Goal: Task Accomplishment & Management: Use online tool/utility

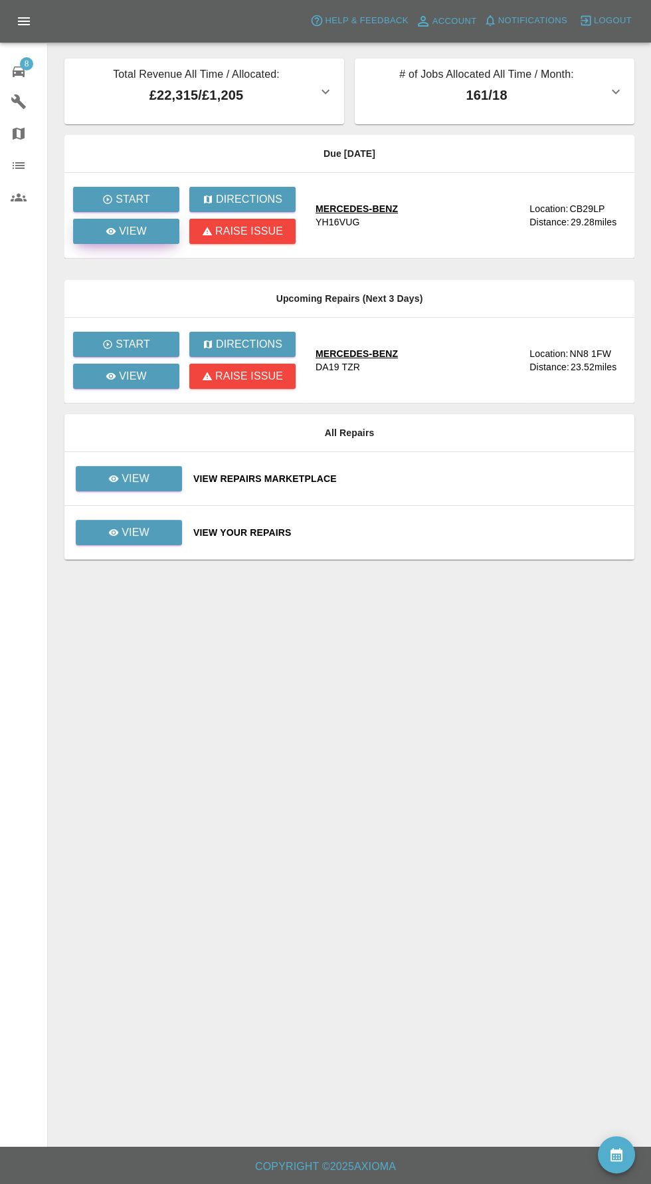
click at [118, 238] on div "View" at bounding box center [126, 231] width 41 height 16
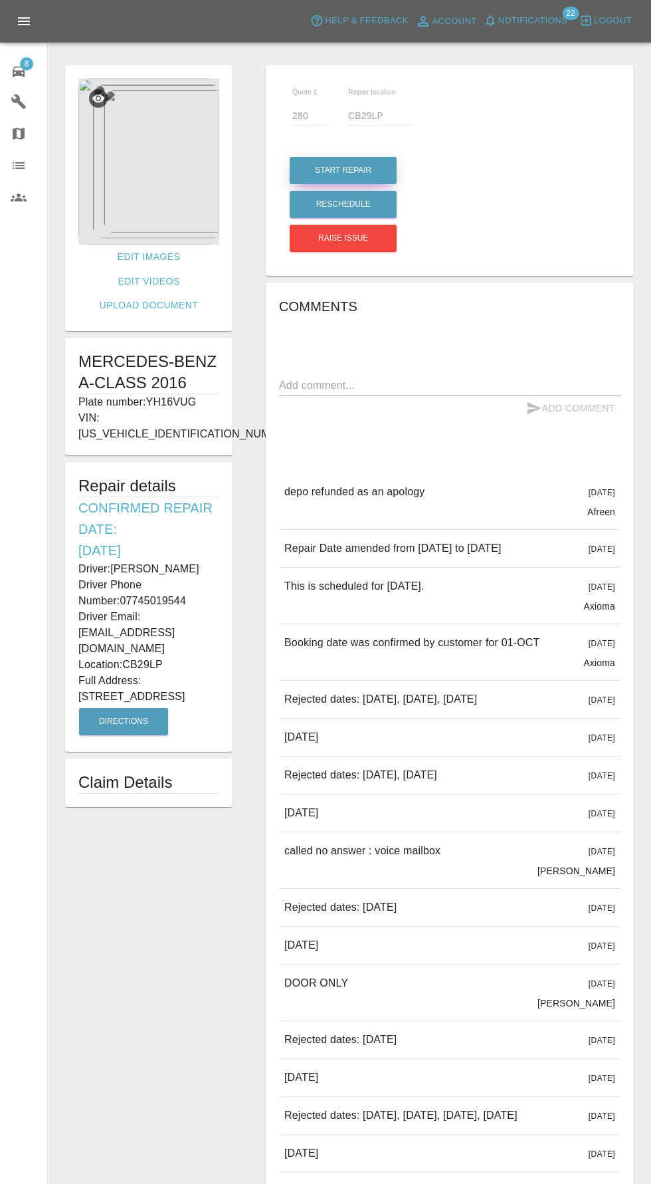
click at [344, 169] on button "Start Repair" at bounding box center [343, 170] width 107 height 27
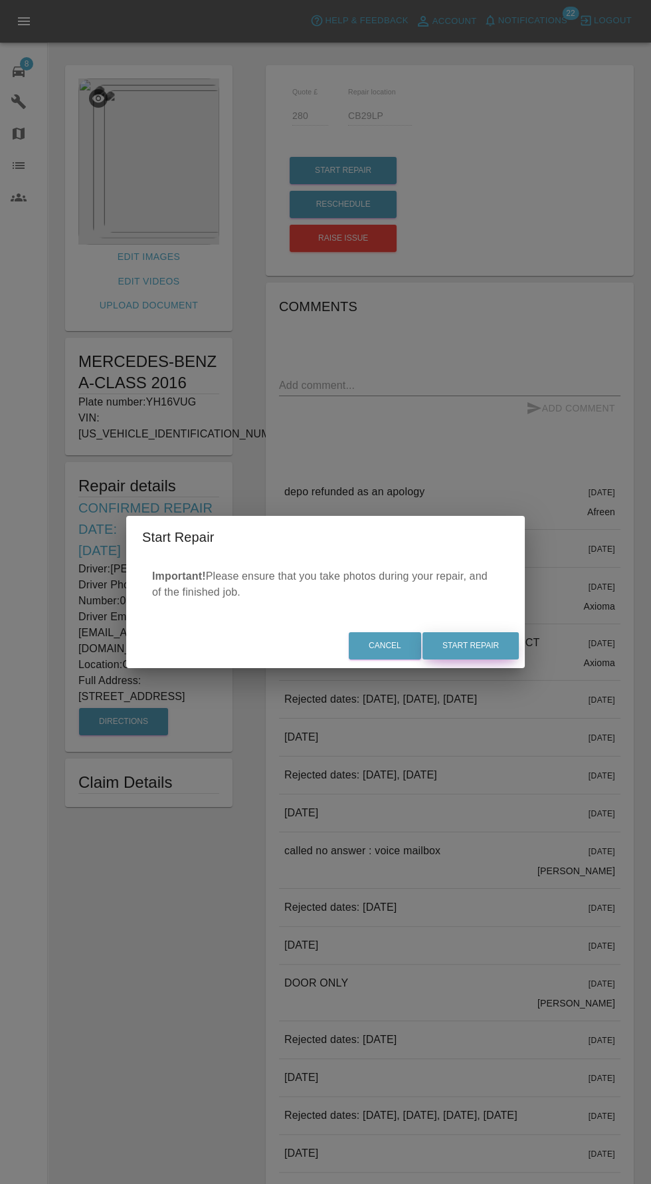
click at [495, 654] on button "Start Repair" at bounding box center [471, 645] width 96 height 27
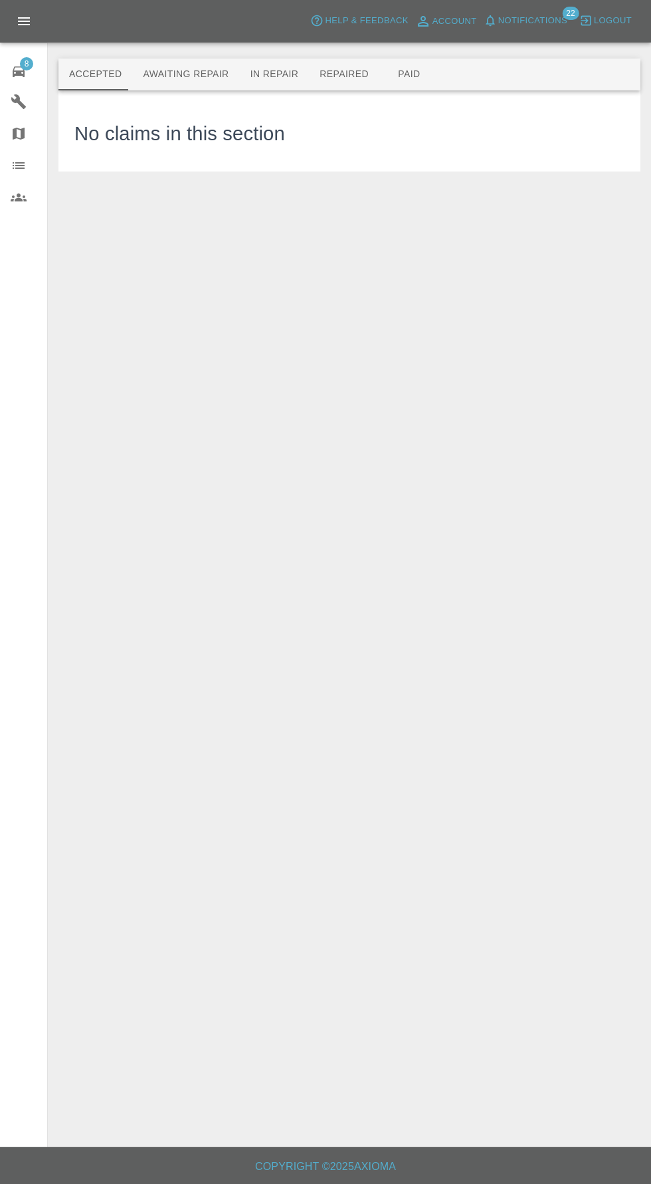
click at [169, 73] on button "Awaiting Repair" at bounding box center [185, 74] width 107 height 32
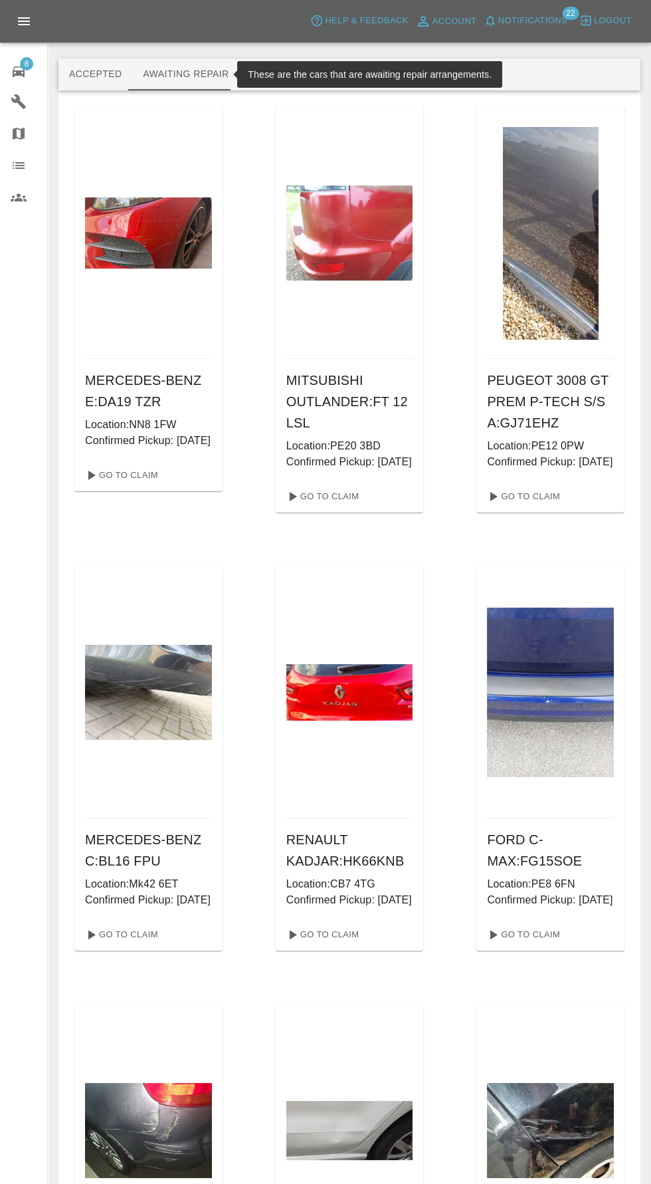
click at [285, 79] on button "In Repair" at bounding box center [275, 74] width 70 height 32
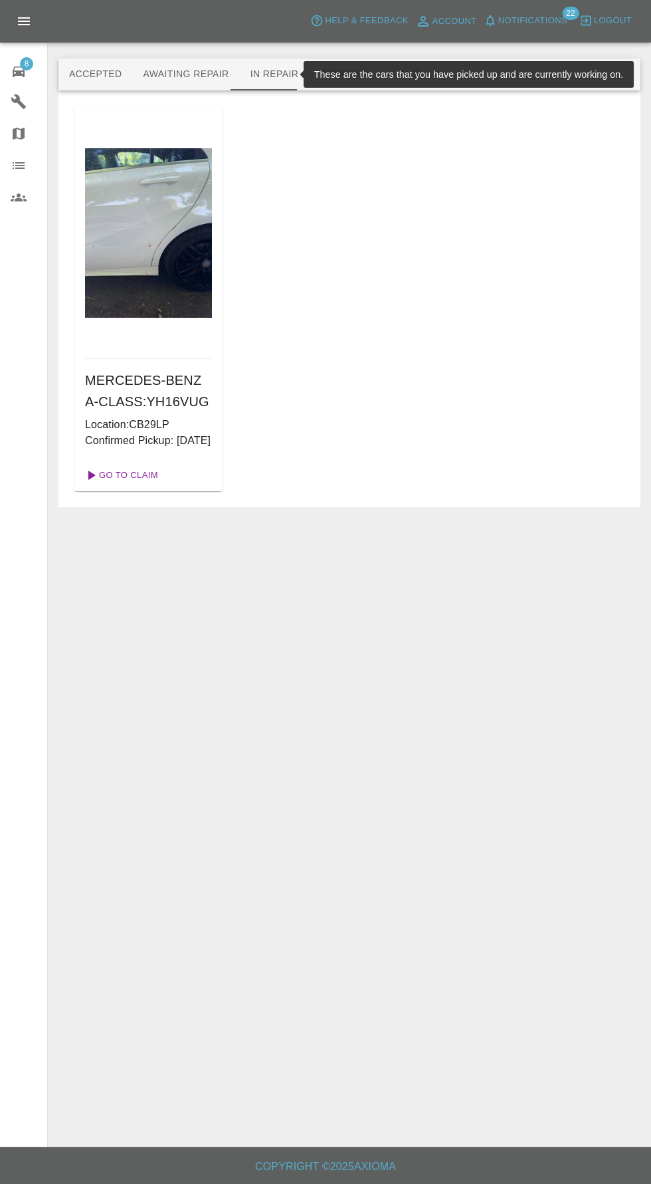
click at [120, 486] on link "Go To Claim" at bounding box center [121, 475] width 82 height 21
